Goal: Information Seeking & Learning: Check status

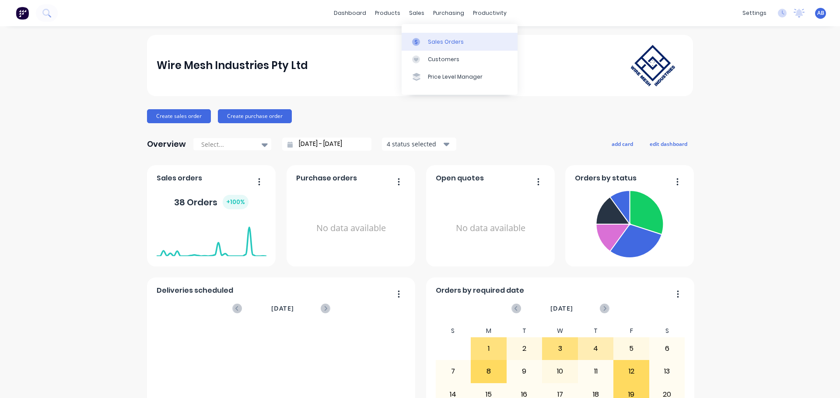
click at [443, 38] on link "Sales Orders" at bounding box center [459, 41] width 116 height 17
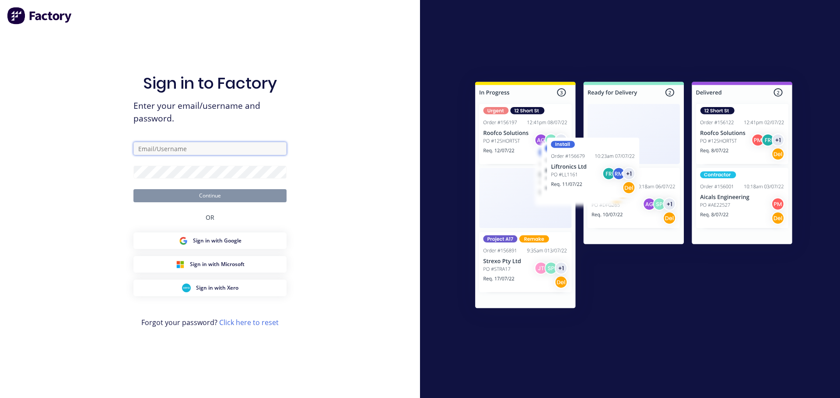
type input "[EMAIL_ADDRESS][DOMAIN_NAME]"
click at [382, 202] on div "Sign in to Factory Enter your email/username and password. [EMAIL_ADDRESS][DOMA…" at bounding box center [210, 199] width 420 height 398
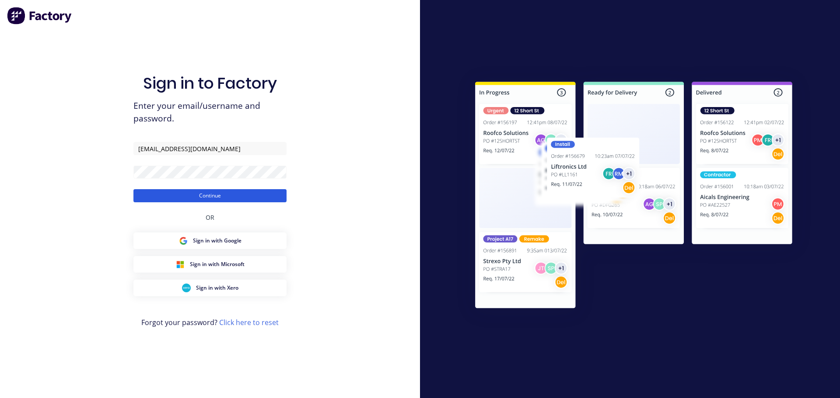
click at [243, 192] on button "Continue" at bounding box center [209, 195] width 153 height 13
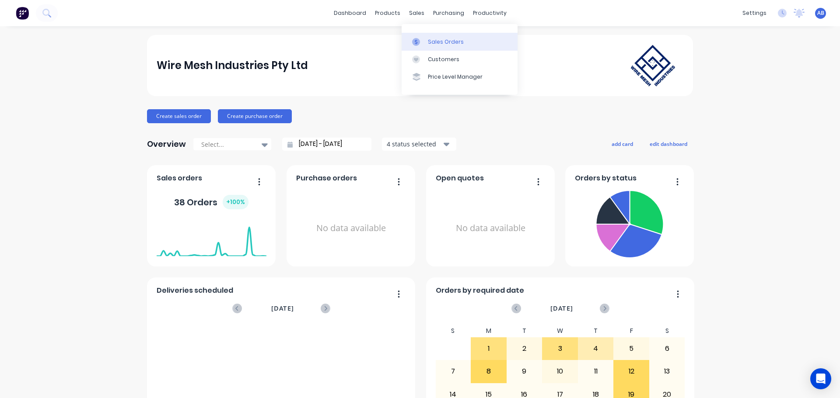
click at [428, 46] on link "Sales Orders" at bounding box center [459, 41] width 116 height 17
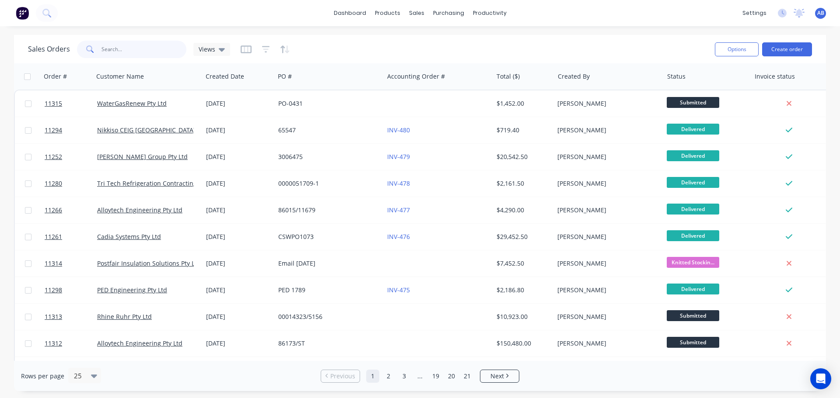
click at [145, 50] on input "text" at bounding box center [143, 49] width 85 height 17
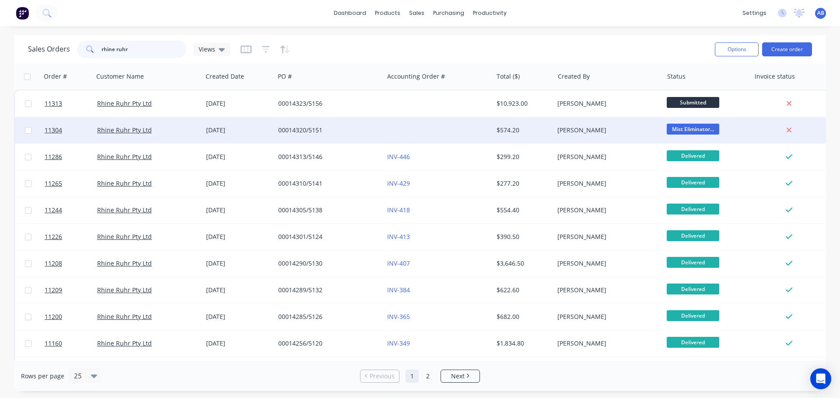
type input "rhine ruhr"
click at [407, 129] on div at bounding box center [437, 130] width 109 height 26
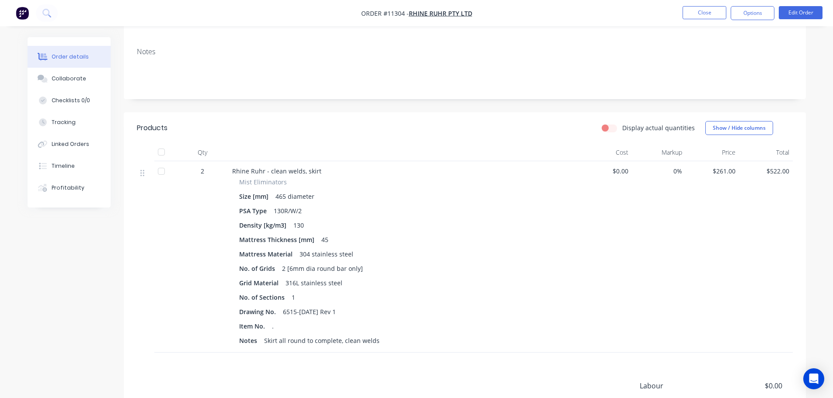
scroll to position [131, 0]
click at [714, 16] on button "Close" at bounding box center [705, 12] width 44 height 13
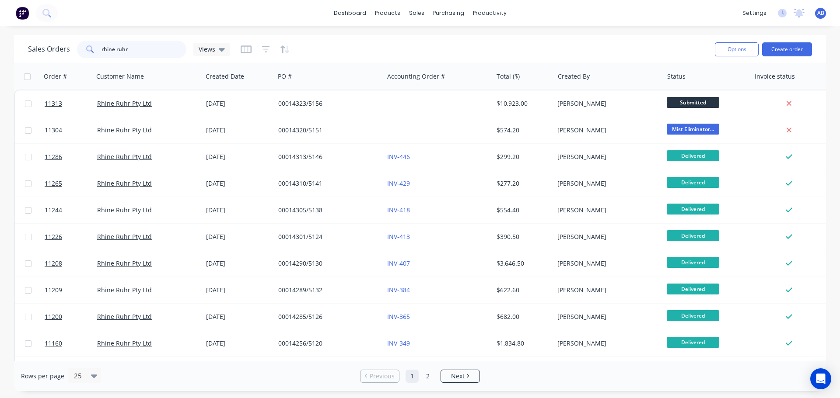
click at [131, 49] on input "rhine ruhr" at bounding box center [143, 49] width 85 height 17
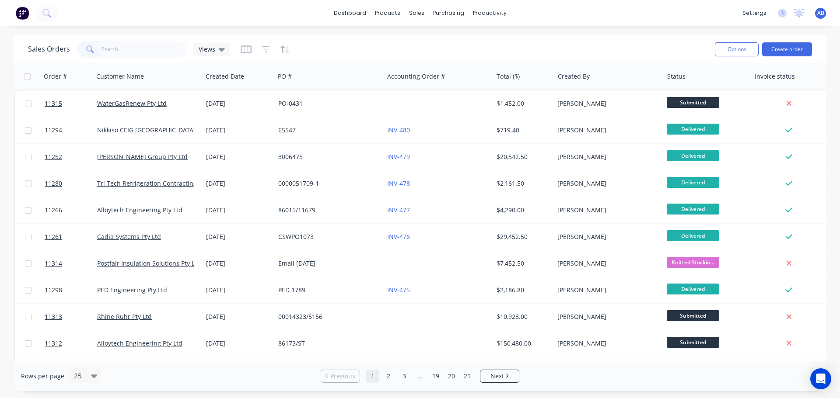
click at [24, 13] on img at bounding box center [22, 13] width 13 height 13
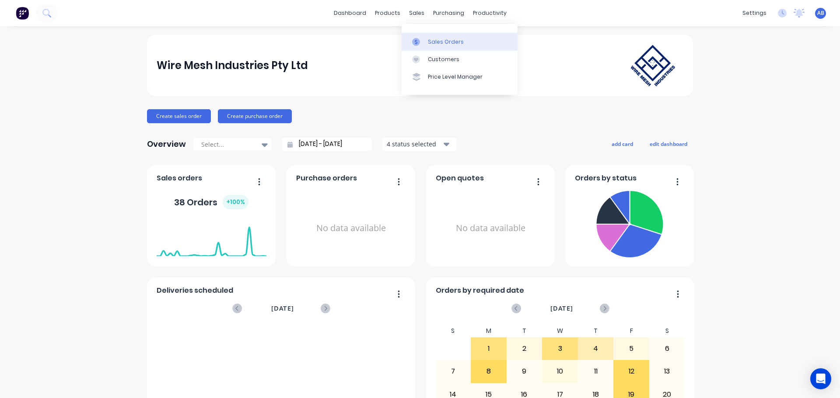
click at [432, 38] on div "Sales Orders" at bounding box center [446, 42] width 36 height 8
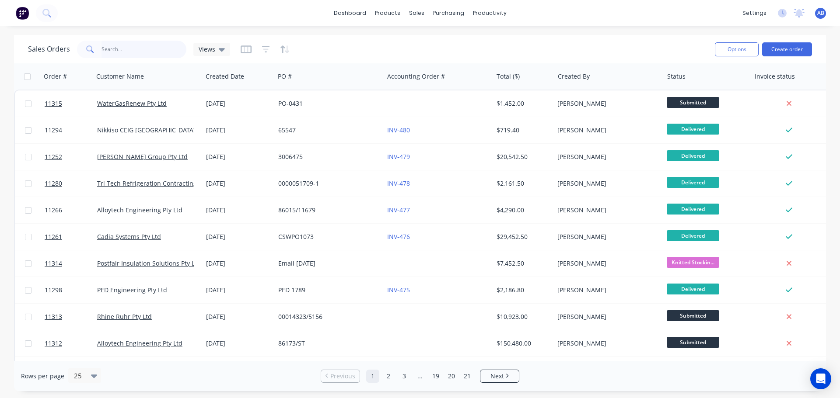
click at [127, 51] on input "text" at bounding box center [143, 49] width 85 height 17
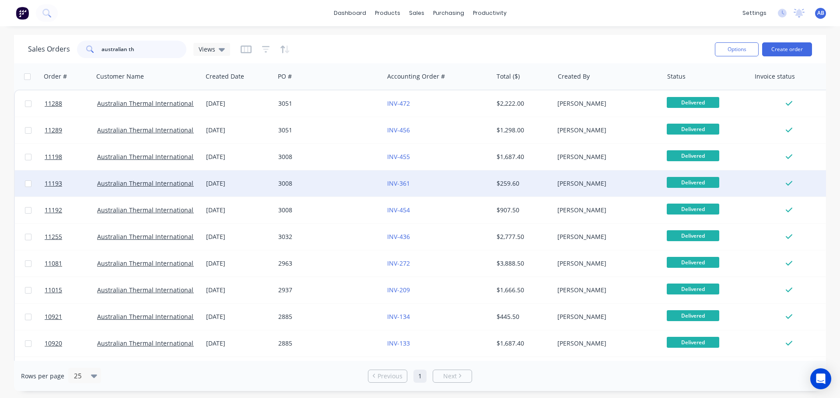
type input "australian th"
click at [321, 186] on div "3008" at bounding box center [326, 183] width 97 height 9
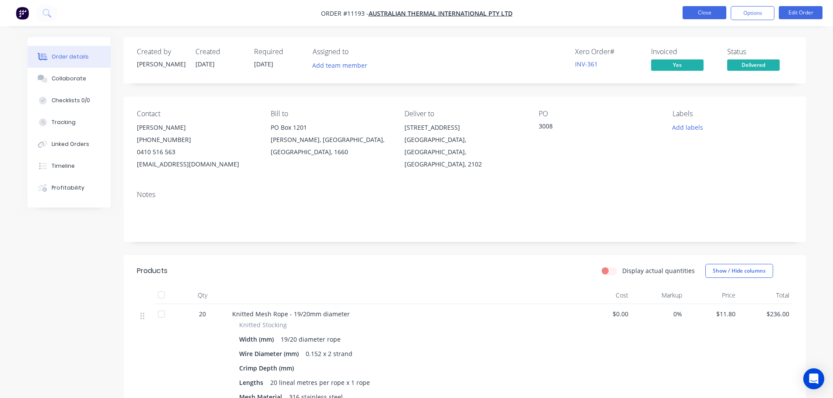
click at [702, 11] on button "Close" at bounding box center [705, 12] width 44 height 13
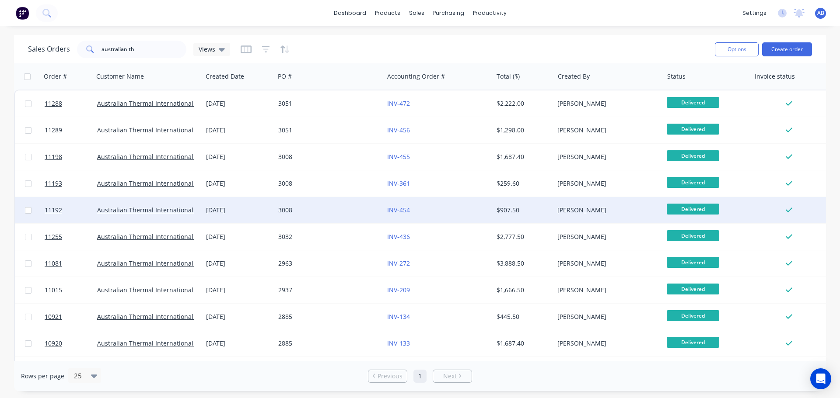
click at [317, 213] on div "3008" at bounding box center [326, 210] width 97 height 9
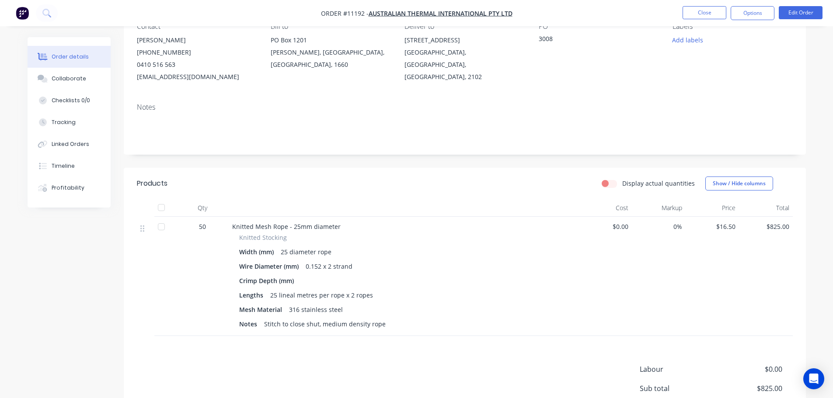
scroll to position [44, 0]
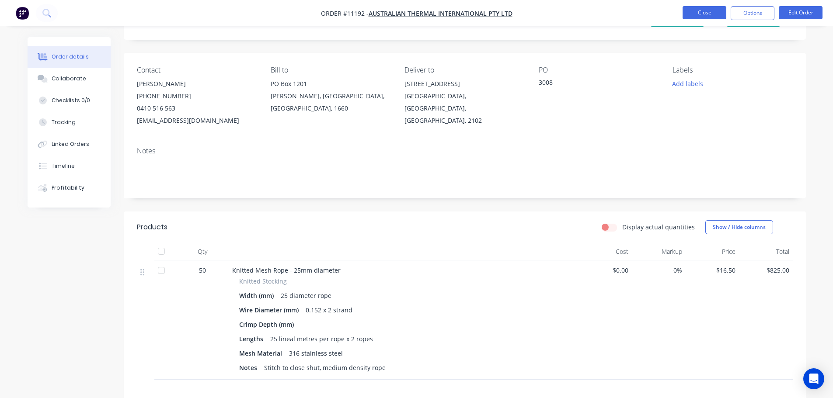
click at [699, 11] on button "Close" at bounding box center [705, 12] width 44 height 13
